Goal: Information Seeking & Learning: Learn about a topic

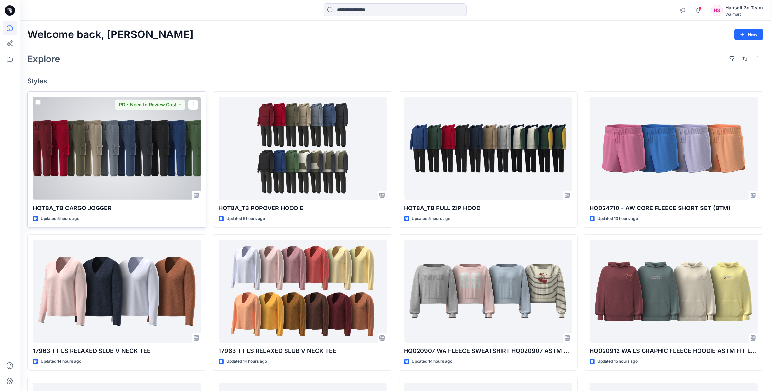
click at [60, 147] on div at bounding box center [117, 148] width 168 height 103
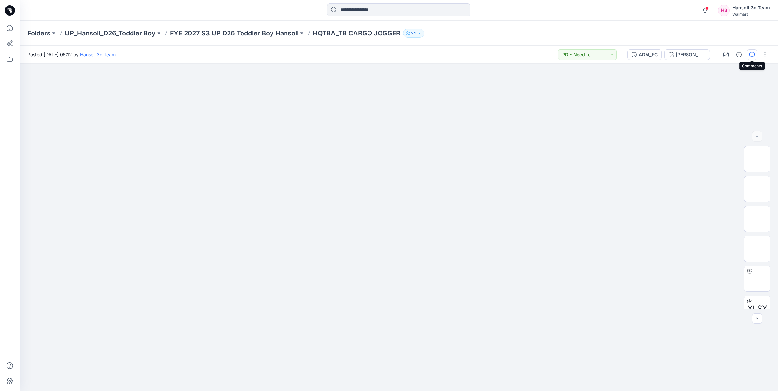
click at [754, 54] on icon "button" at bounding box center [751, 54] width 5 height 5
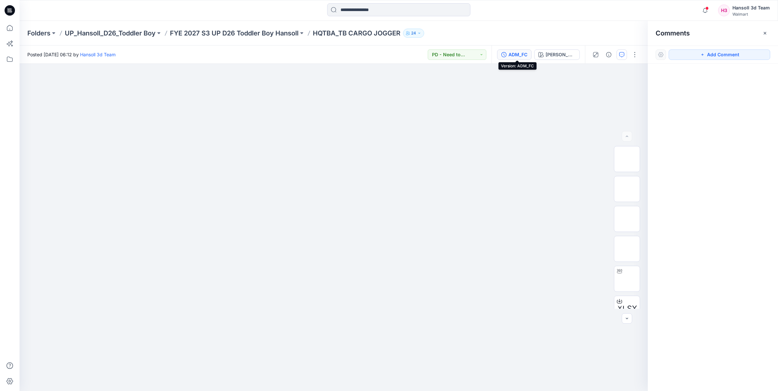
click at [527, 55] on div "ADM_FC" at bounding box center [517, 54] width 19 height 7
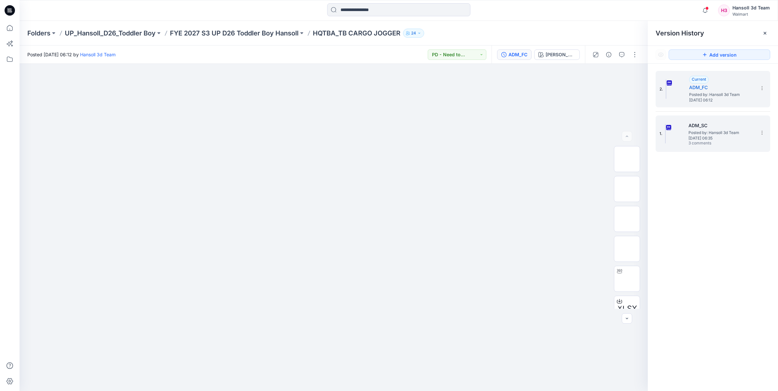
click at [723, 141] on span "3 comments" at bounding box center [711, 143] width 46 height 5
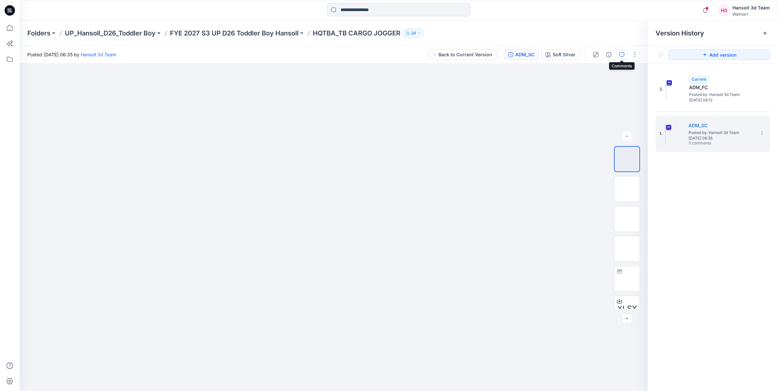
click at [623, 53] on icon "button" at bounding box center [621, 54] width 5 height 5
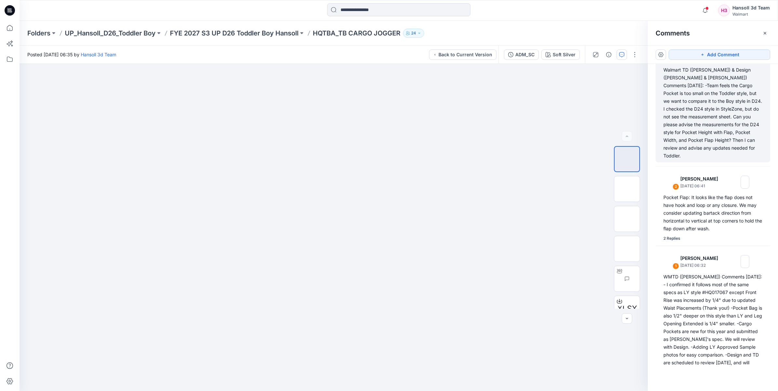
scroll to position [37, 0]
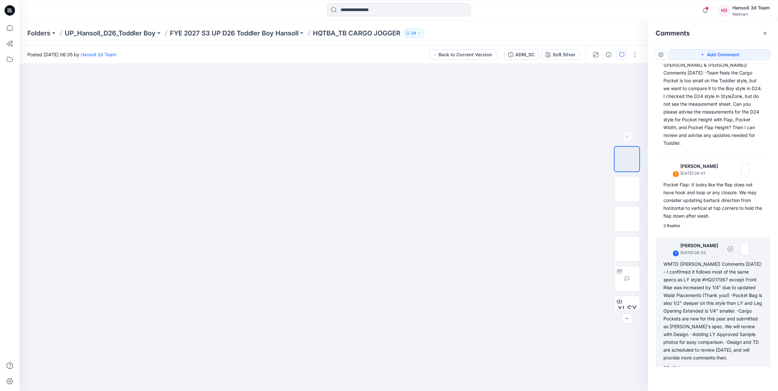
click at [671, 364] on div "2 Replies" at bounding box center [671, 367] width 17 height 7
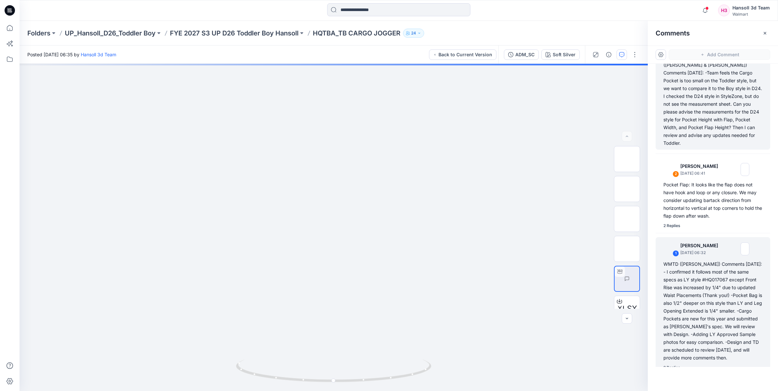
click at [699, 100] on div "Walmart TD ([PERSON_NAME]) & Design ([PERSON_NAME] & [PERSON_NAME]) Comments [D…" at bounding box center [712, 100] width 99 height 94
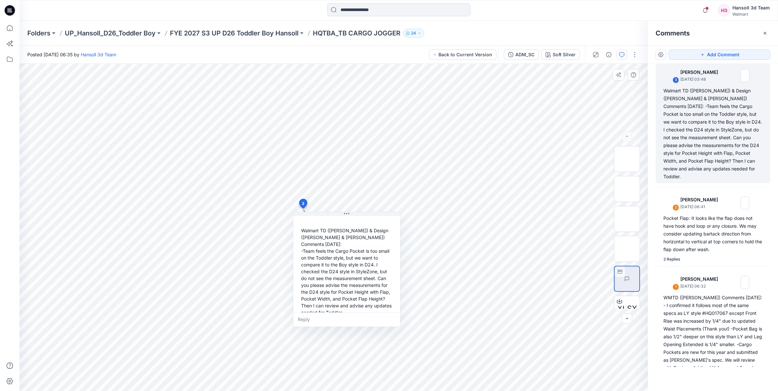
scroll to position [25, 0]
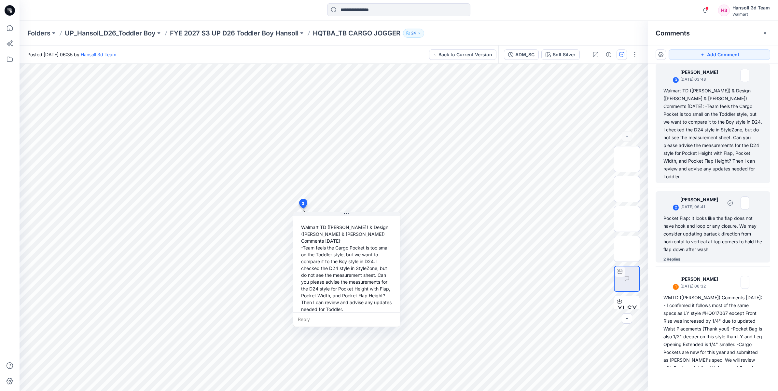
click at [711, 246] on div "Pocket Flap: It looks like the flap does not have hook and loop or any closure.…" at bounding box center [712, 233] width 99 height 39
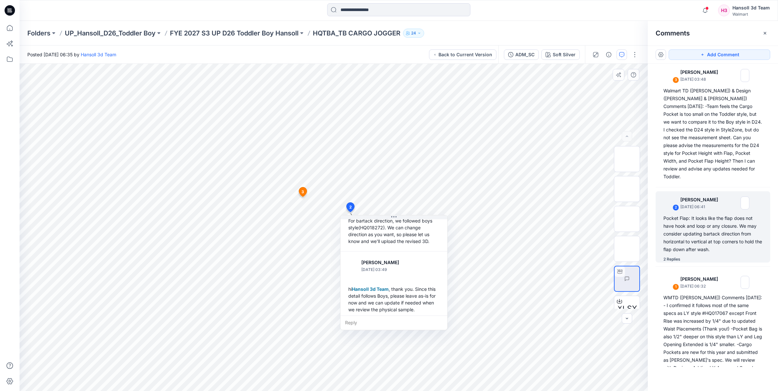
scroll to position [114, 0]
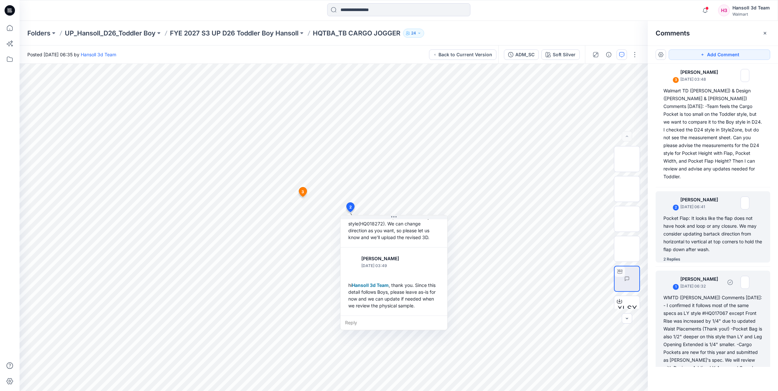
click at [699, 337] on div "WMTD ([PERSON_NAME]) Comments [DATE]: - I confirmed it follows most of the same…" at bounding box center [712, 345] width 99 height 102
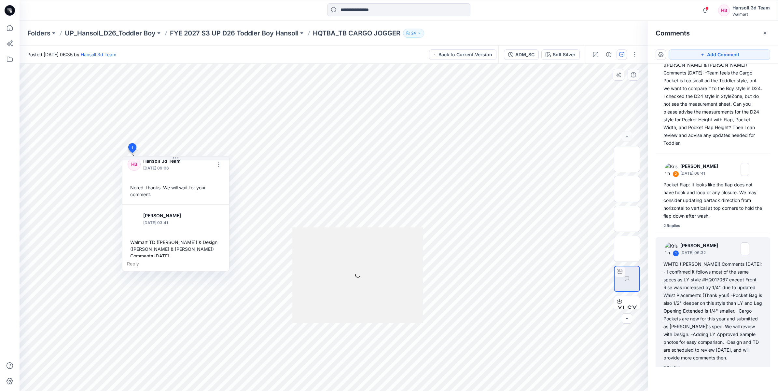
scroll to position [203, 0]
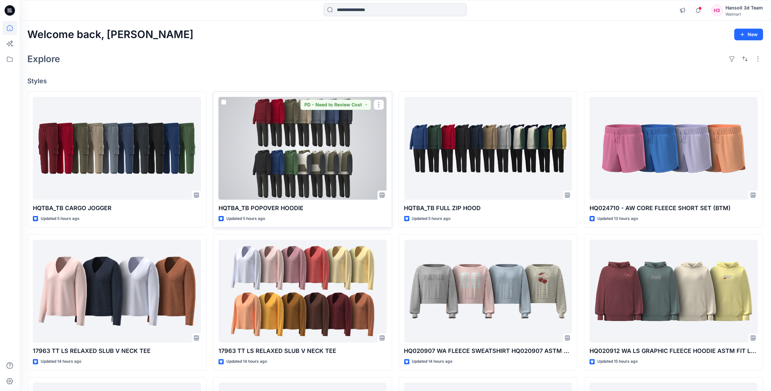
click at [318, 158] on div at bounding box center [303, 148] width 168 height 103
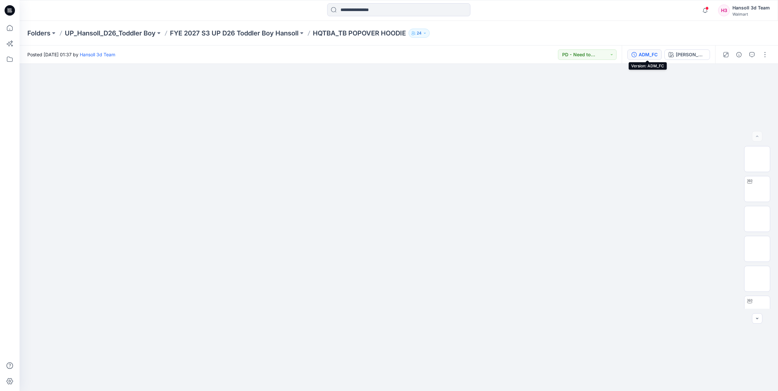
click at [640, 56] on button "ADM_FC" at bounding box center [644, 54] width 34 height 10
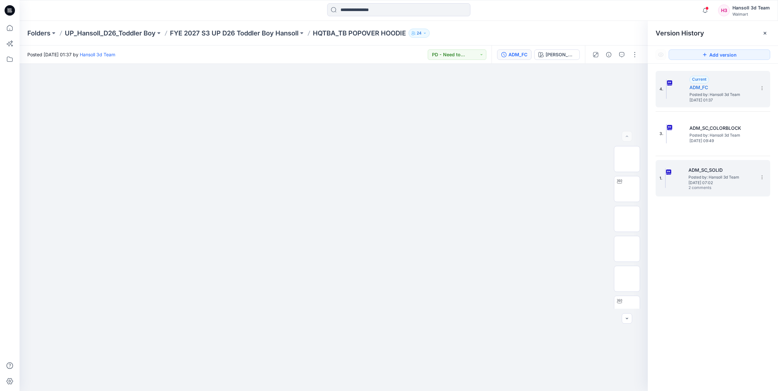
click at [697, 186] on span "2 comments" at bounding box center [711, 187] width 46 height 5
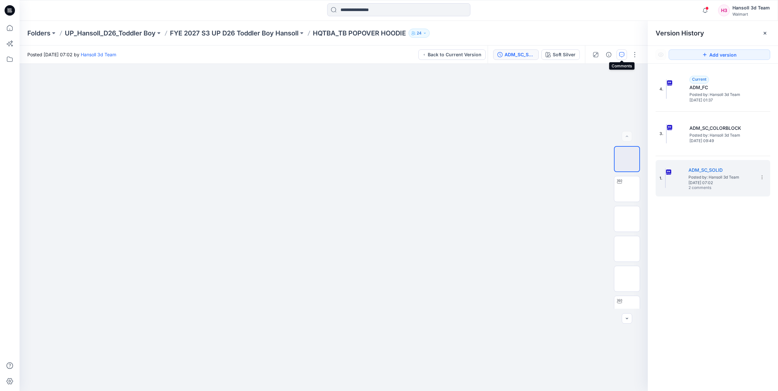
click at [622, 54] on icon "button" at bounding box center [621, 54] width 5 height 5
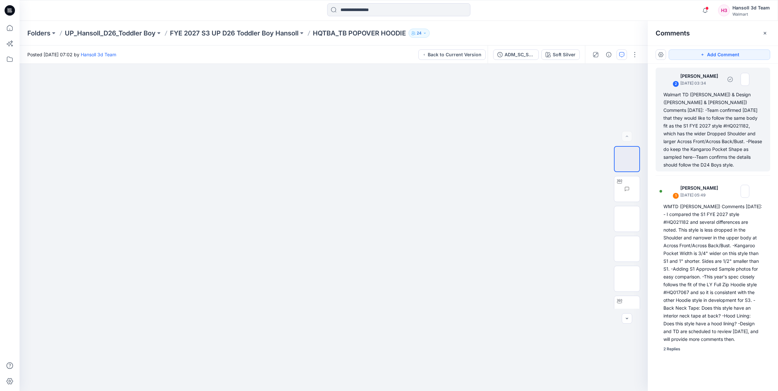
click at [703, 137] on div "Walmart TD ([PERSON_NAME]) & Design ([PERSON_NAME] & [PERSON_NAME]) Comments [D…" at bounding box center [712, 130] width 99 height 78
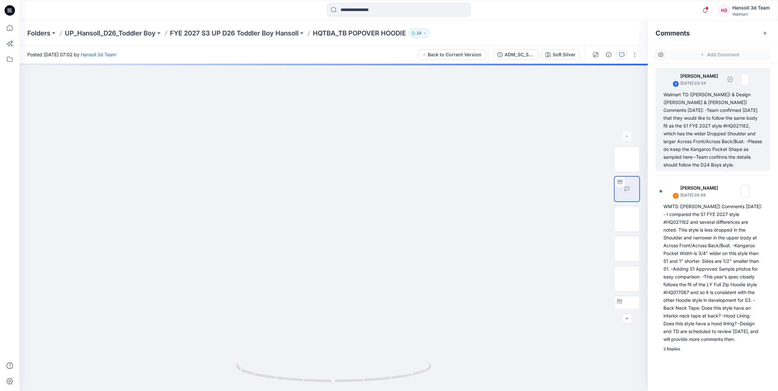
click at [707, 129] on div "Walmart TD ([PERSON_NAME]) & Design ([PERSON_NAME] & [PERSON_NAME]) Comments [D…" at bounding box center [712, 130] width 99 height 78
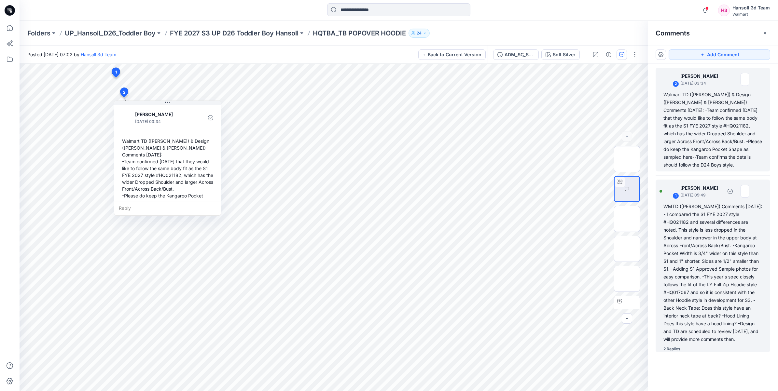
click at [692, 346] on div "2 Replies" at bounding box center [716, 349] width 107 height 7
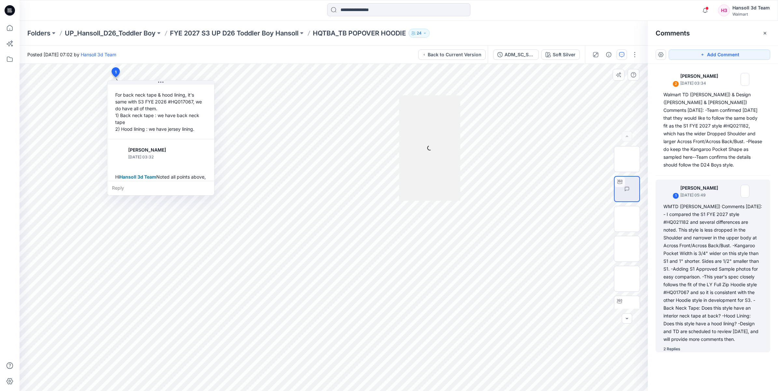
scroll to position [298, 0]
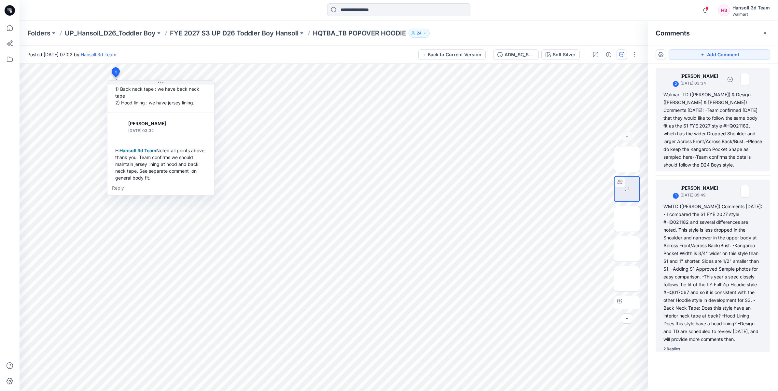
click at [738, 125] on div "Walmart TD ([PERSON_NAME]) & Design ([PERSON_NAME] & [PERSON_NAME]) Comments [D…" at bounding box center [712, 130] width 99 height 78
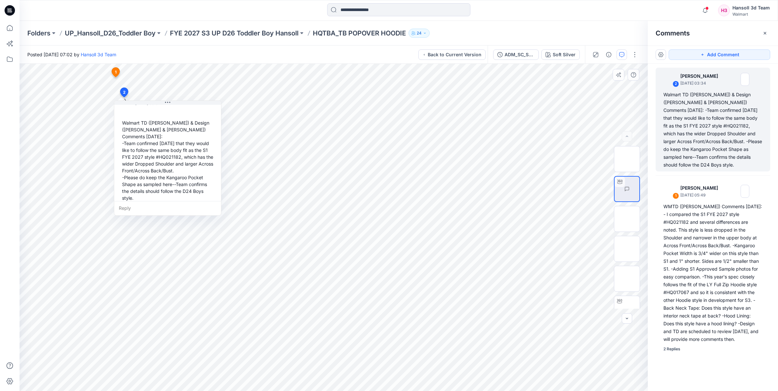
scroll to position [0, 0]
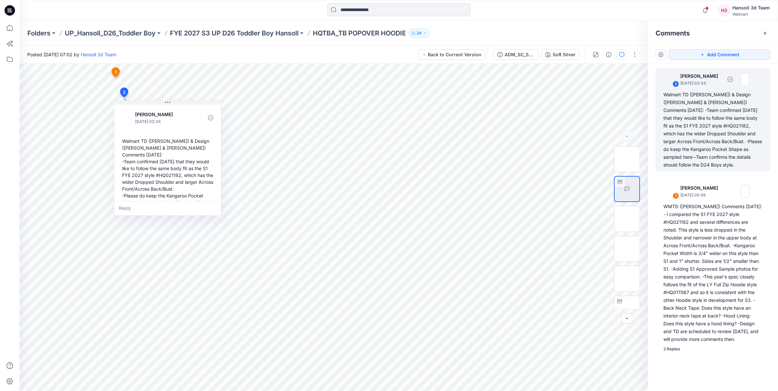
click at [718, 134] on div "Walmart TD ([PERSON_NAME]) & Design ([PERSON_NAME] & [PERSON_NAME]) Comments [D…" at bounding box center [712, 130] width 99 height 78
click at [708, 123] on div "Walmart TD ([PERSON_NAME]) & Design ([PERSON_NAME] & [PERSON_NAME]) Comments [D…" at bounding box center [712, 130] width 99 height 78
click at [115, 68] on icon at bounding box center [116, 71] width 8 height 9
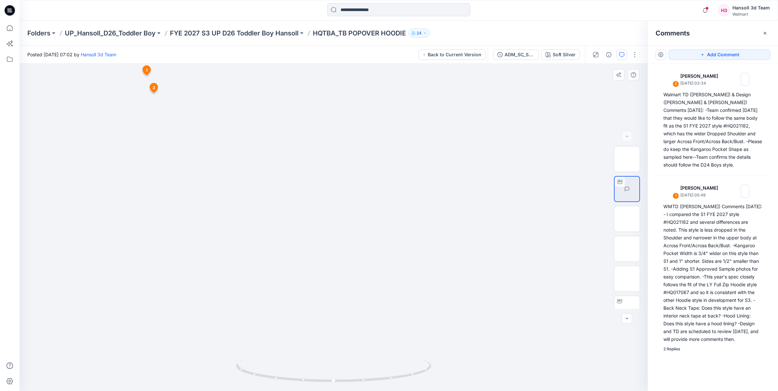
click at [153, 89] on span "2" at bounding box center [154, 88] width 3 height 6
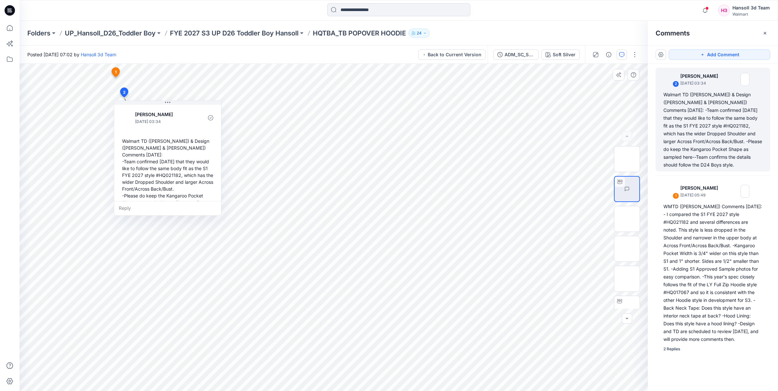
scroll to position [18, 0]
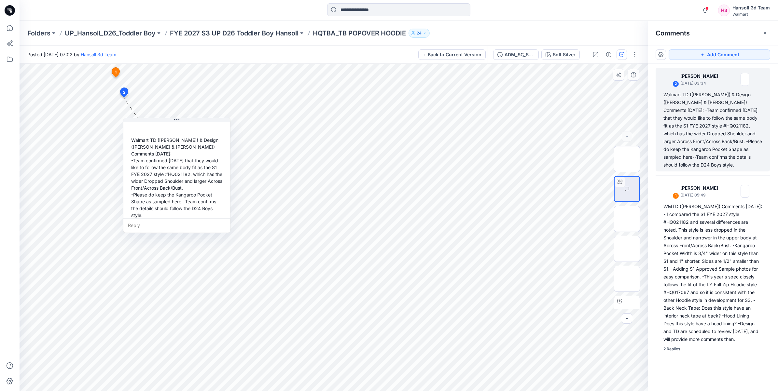
drag, startPoint x: 151, startPoint y: 192, endPoint x: 160, endPoint y: 209, distance: 19.5
click at [160, 209] on div "Walmart TD ([PERSON_NAME]) & Design ([PERSON_NAME] & [PERSON_NAME]) Comments [D…" at bounding box center [177, 177] width 96 height 87
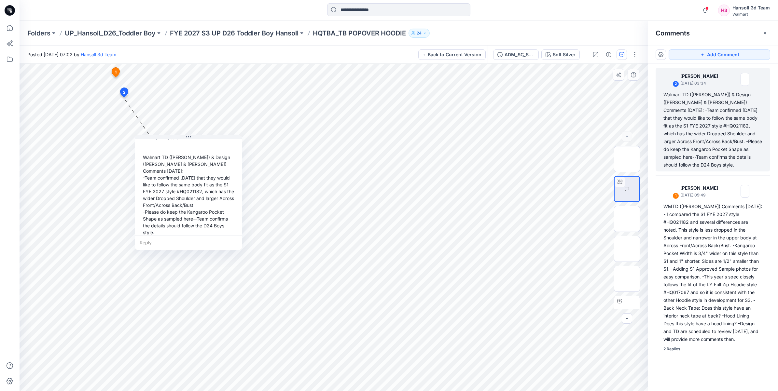
drag, startPoint x: 134, startPoint y: 141, endPoint x: 144, endPoint y: 158, distance: 19.9
click at [144, 158] on div "Walmart TD ([PERSON_NAME]) & Design ([PERSON_NAME] & [PERSON_NAME]) Comments [D…" at bounding box center [188, 194] width 96 height 87
click at [154, 229] on div "Walmart TD ([PERSON_NAME]) & Design ([PERSON_NAME] & [PERSON_NAME]) Comments [D…" at bounding box center [188, 194] width 96 height 87
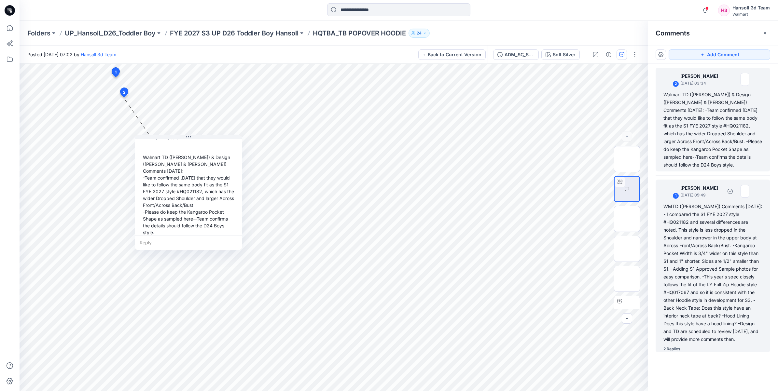
click at [736, 323] on div "WMTD ([PERSON_NAME]) Comments [DATE]: - I compared the S1 FYE 2027 style #HQ021…" at bounding box center [712, 273] width 99 height 141
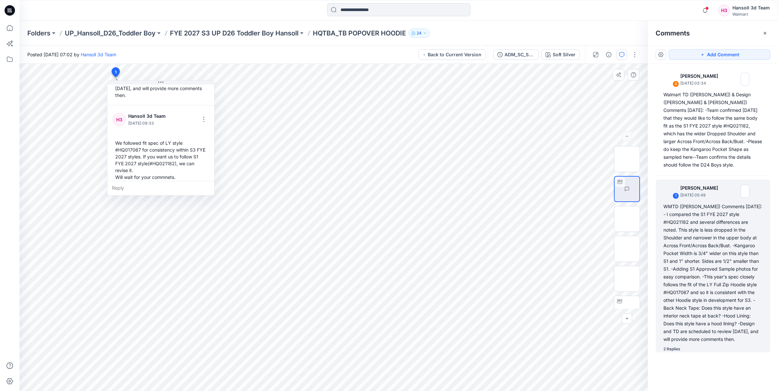
scroll to position [136, 0]
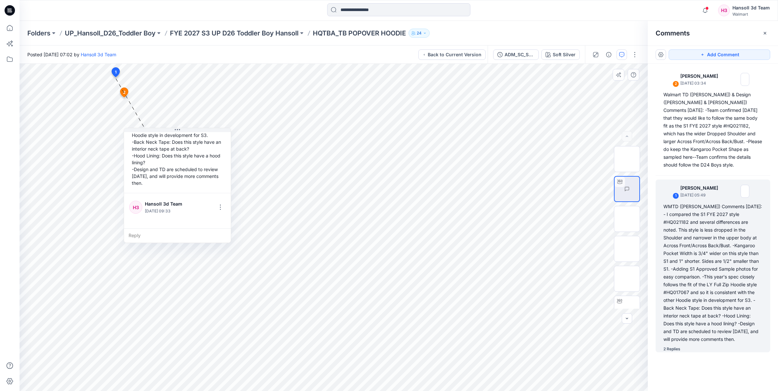
drag, startPoint x: 155, startPoint y: 129, endPoint x: 171, endPoint y: 176, distance: 50.3
click at [171, 176] on div "WMTD ([PERSON_NAME]) Comments [DATE]: - I compared the S1 FYE 2027 style #HQ021…" at bounding box center [177, 108] width 96 height 162
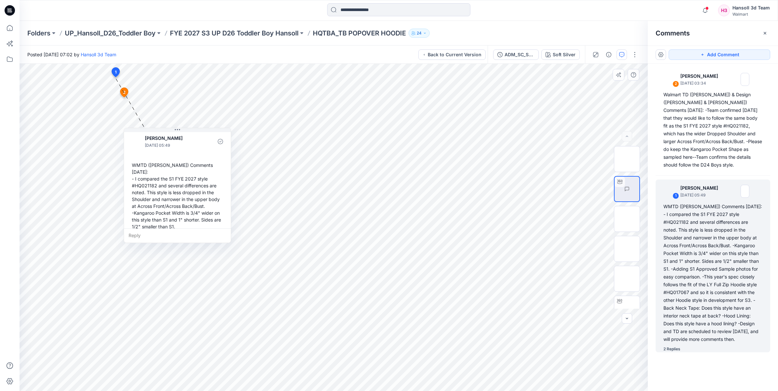
scroll to position [0, 0]
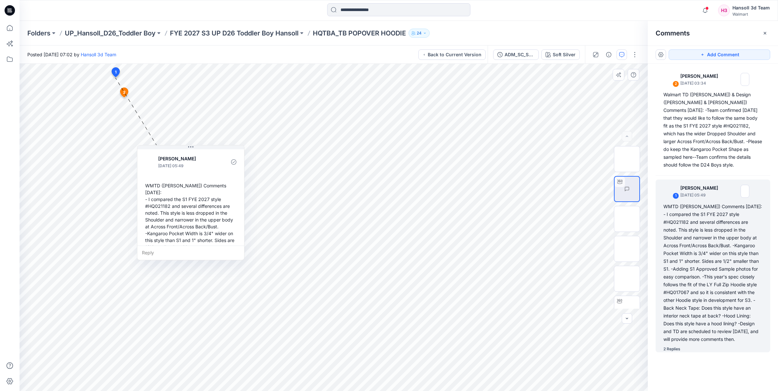
drag, startPoint x: 132, startPoint y: 167, endPoint x: 145, endPoint y: 184, distance: 21.6
click at [145, 184] on div "WMTD ([PERSON_NAME]) Comments [DATE]: - I compared the S1 FYE 2027 style #HQ021…" at bounding box center [191, 261] width 96 height 162
drag, startPoint x: 661, startPoint y: 198, endPoint x: 764, endPoint y: 334, distance: 170.0
click at [764, 334] on div "1 [PERSON_NAME] [DATE] 05:49 WMTD ([PERSON_NAME]) Comments [DATE]: - I compared…" at bounding box center [712, 266] width 115 height 173
drag, startPoint x: 764, startPoint y: 334, endPoint x: 727, endPoint y: 298, distance: 50.6
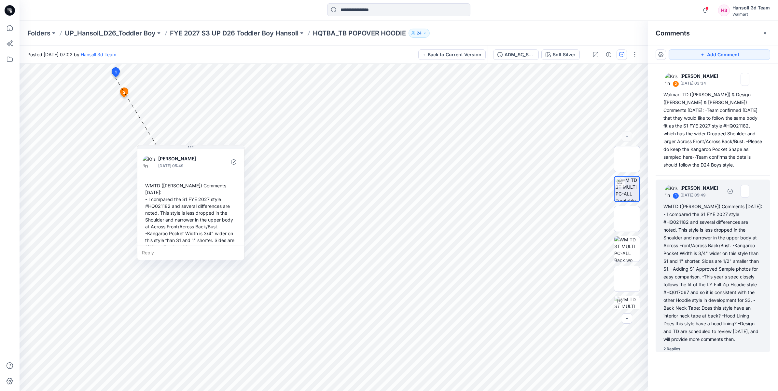
copy div "WMTD ([PERSON_NAME]) Comments [DATE]: - I compared the S1 FYE 2027 style #HQ021…"
click at [775, 246] on div "2 [PERSON_NAME] [DATE] 03:34 Walmart TD ([PERSON_NAME]) & Design ([PERSON_NAME]…" at bounding box center [712, 215] width 130 height 303
click at [711, 315] on div "WMTD ([PERSON_NAME]) Comments [DATE]: - I compared the S1 FYE 2027 style #HQ021…" at bounding box center [712, 273] width 99 height 141
drag, startPoint x: 759, startPoint y: 332, endPoint x: 756, endPoint y: 339, distance: 7.0
click at [756, 339] on div "1 [PERSON_NAME] [DATE] 05:49 WMTD ([PERSON_NAME]) Comments [DATE]: - I compared…" at bounding box center [712, 266] width 115 height 173
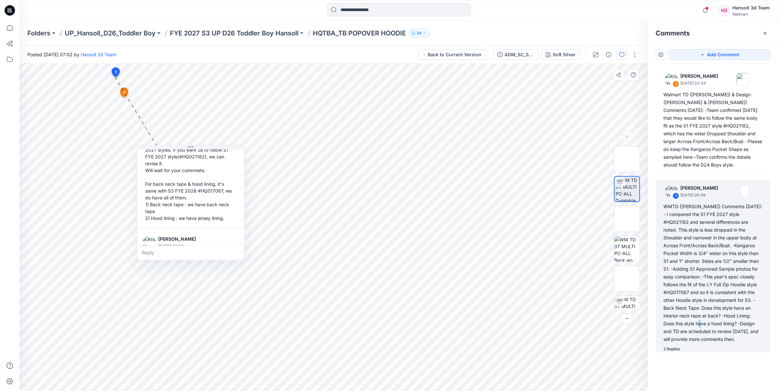
scroll to position [298, 0]
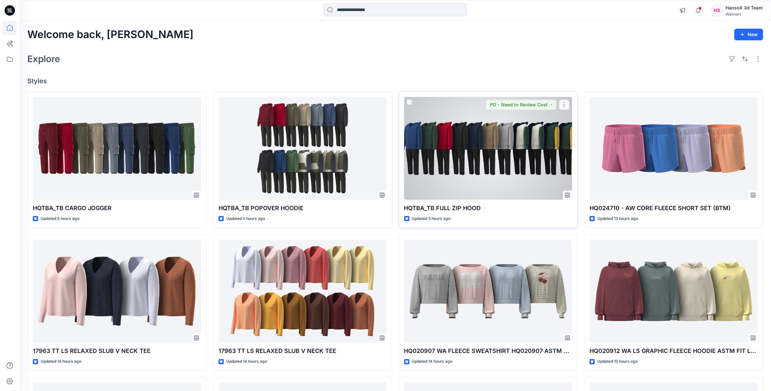
click at [491, 161] on div at bounding box center [488, 148] width 168 height 103
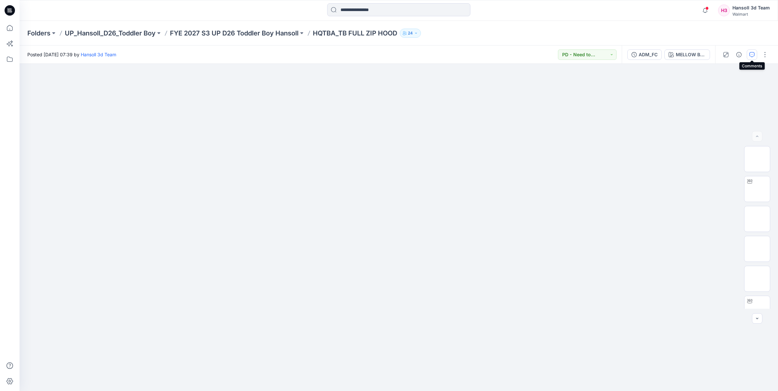
click at [752, 52] on icon "button" at bounding box center [751, 54] width 5 height 5
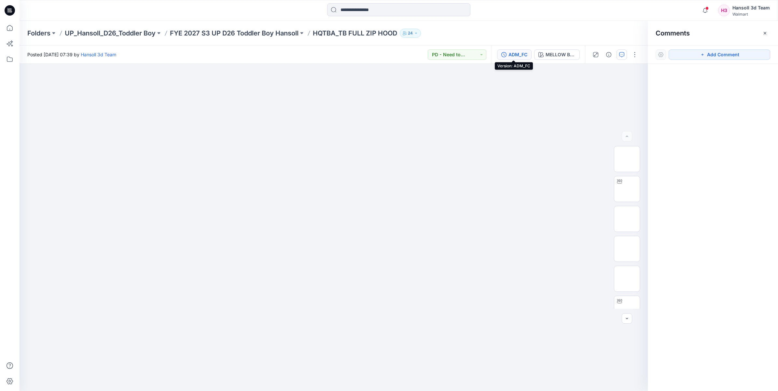
click at [524, 54] on div "ADM_FC" at bounding box center [517, 54] width 19 height 7
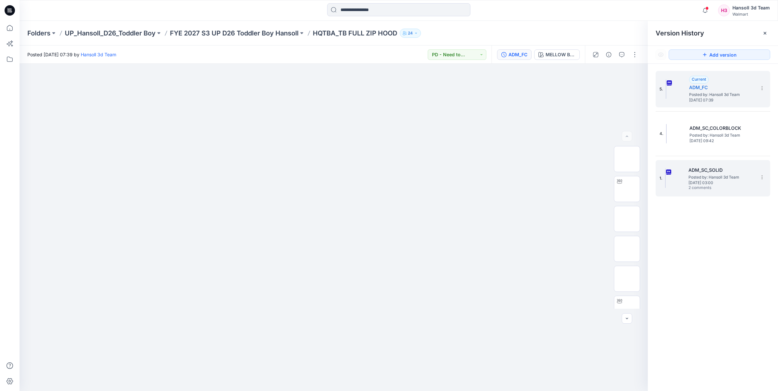
click at [732, 173] on h5 "ADM_SC_SOLID" at bounding box center [720, 170] width 65 height 8
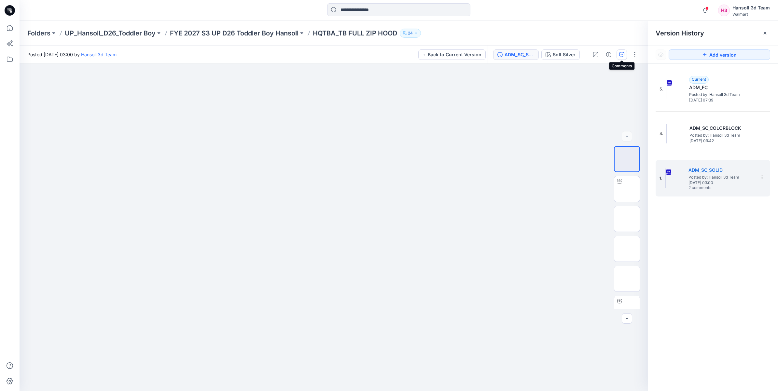
click at [620, 52] on icon "button" at bounding box center [621, 54] width 5 height 5
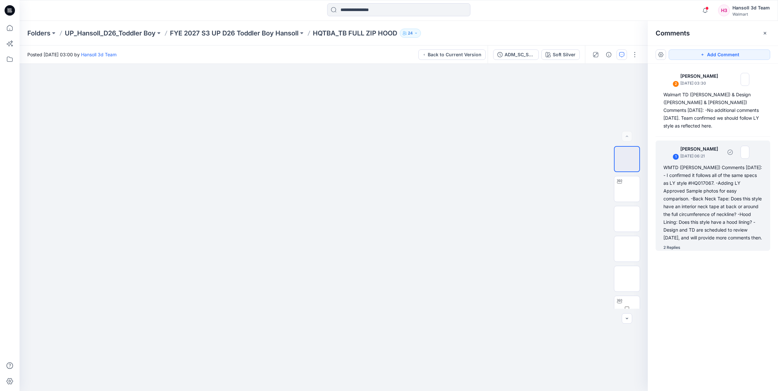
click at [676, 244] on div "2 Replies" at bounding box center [671, 247] width 17 height 7
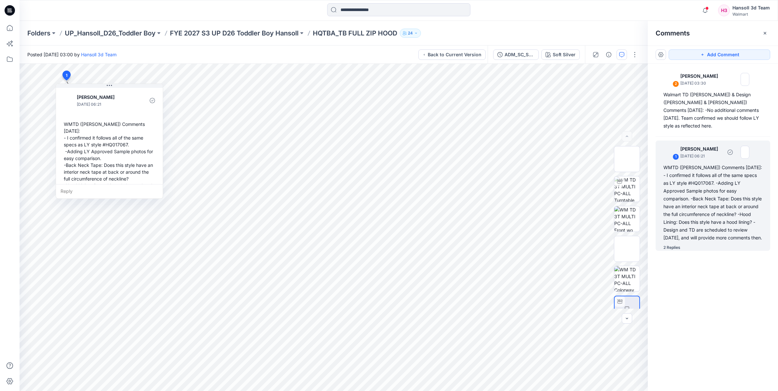
click at [672, 244] on div "2 Replies" at bounding box center [671, 247] width 17 height 7
click at [723, 196] on div "WMTD ([PERSON_NAME]) Comments [DATE]: - I confirmed it follows all of the same …" at bounding box center [712, 203] width 99 height 78
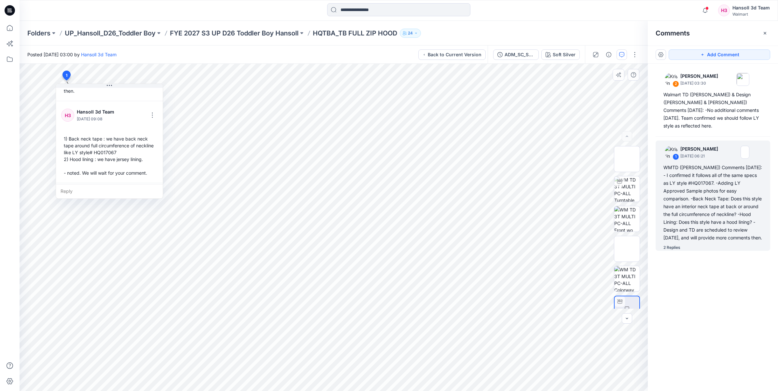
scroll to position [168, 0]
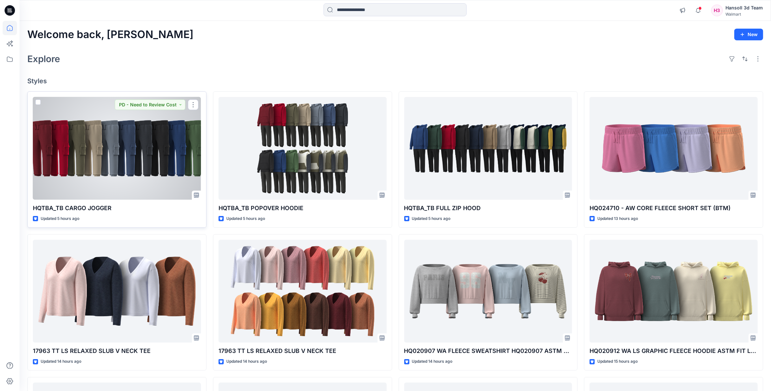
click at [132, 168] on div at bounding box center [117, 148] width 168 height 103
